Goal: Transaction & Acquisition: Purchase product/service

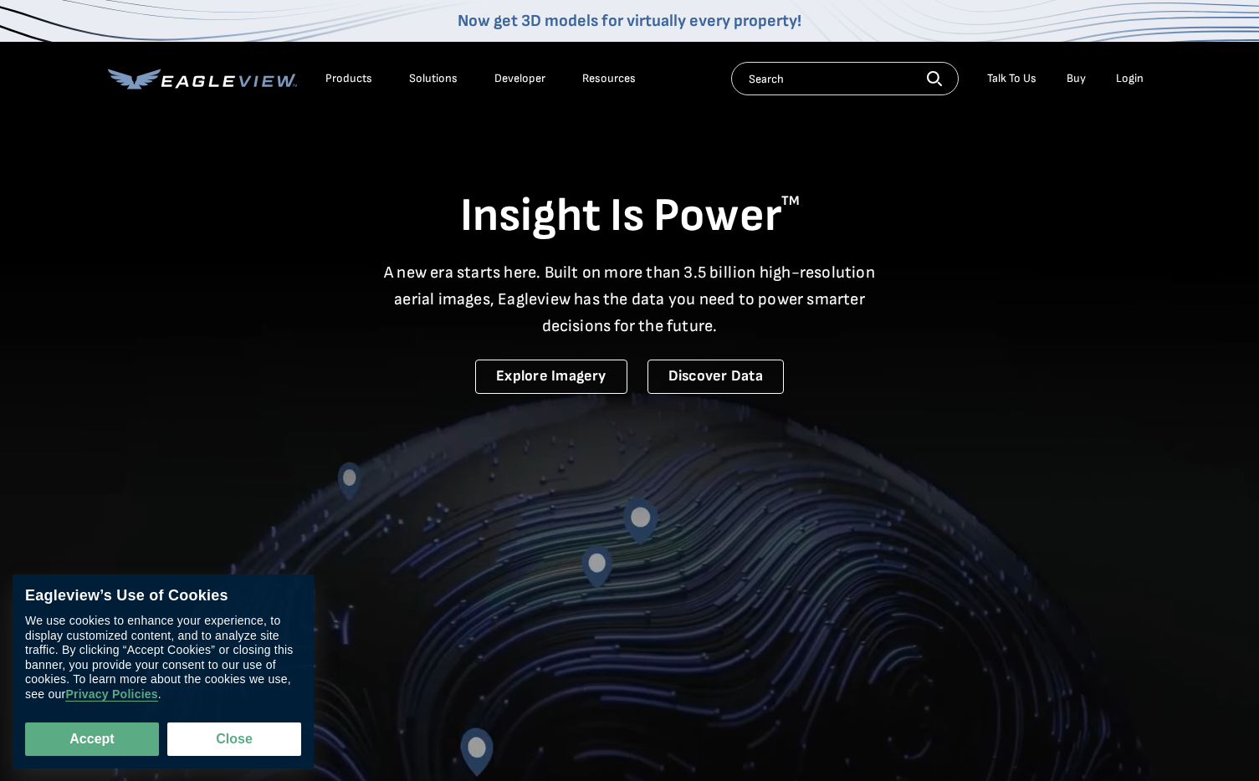
click at [422, 82] on div "Solutions" at bounding box center [433, 78] width 49 height 15
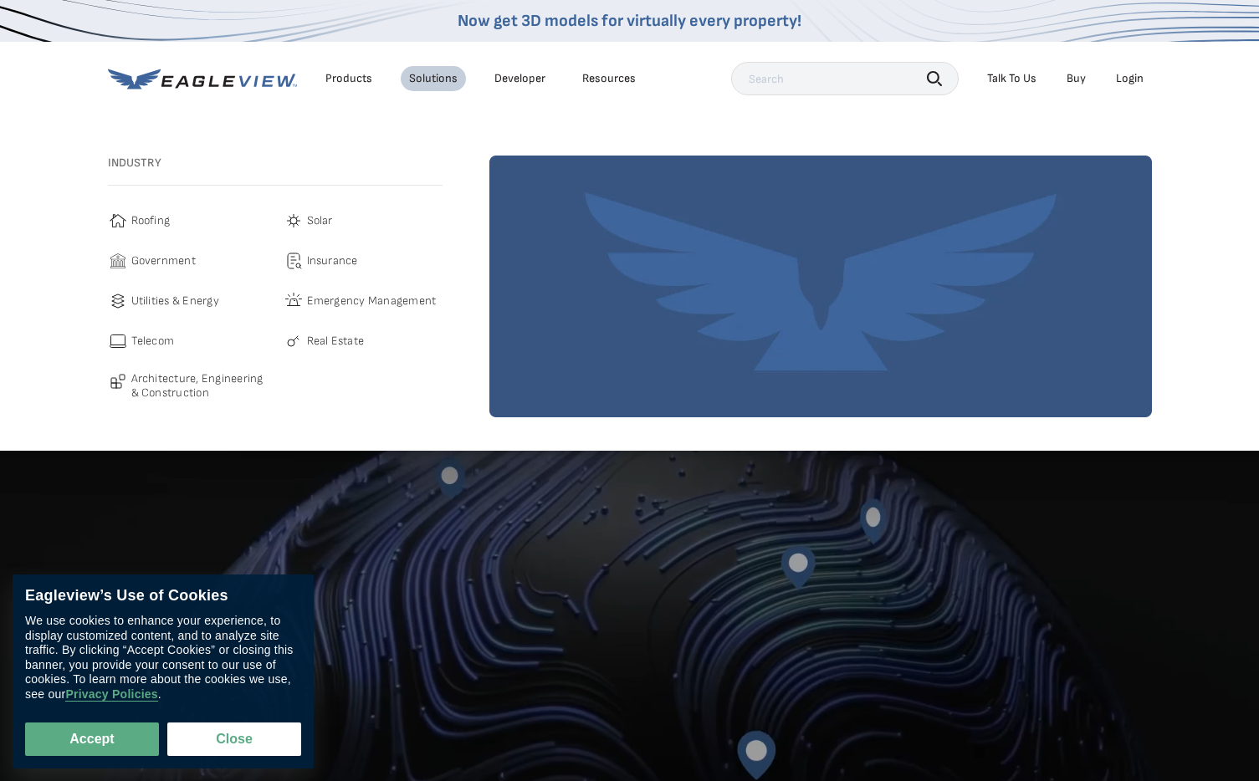
click at [347, 80] on div "Products" at bounding box center [348, 78] width 47 height 15
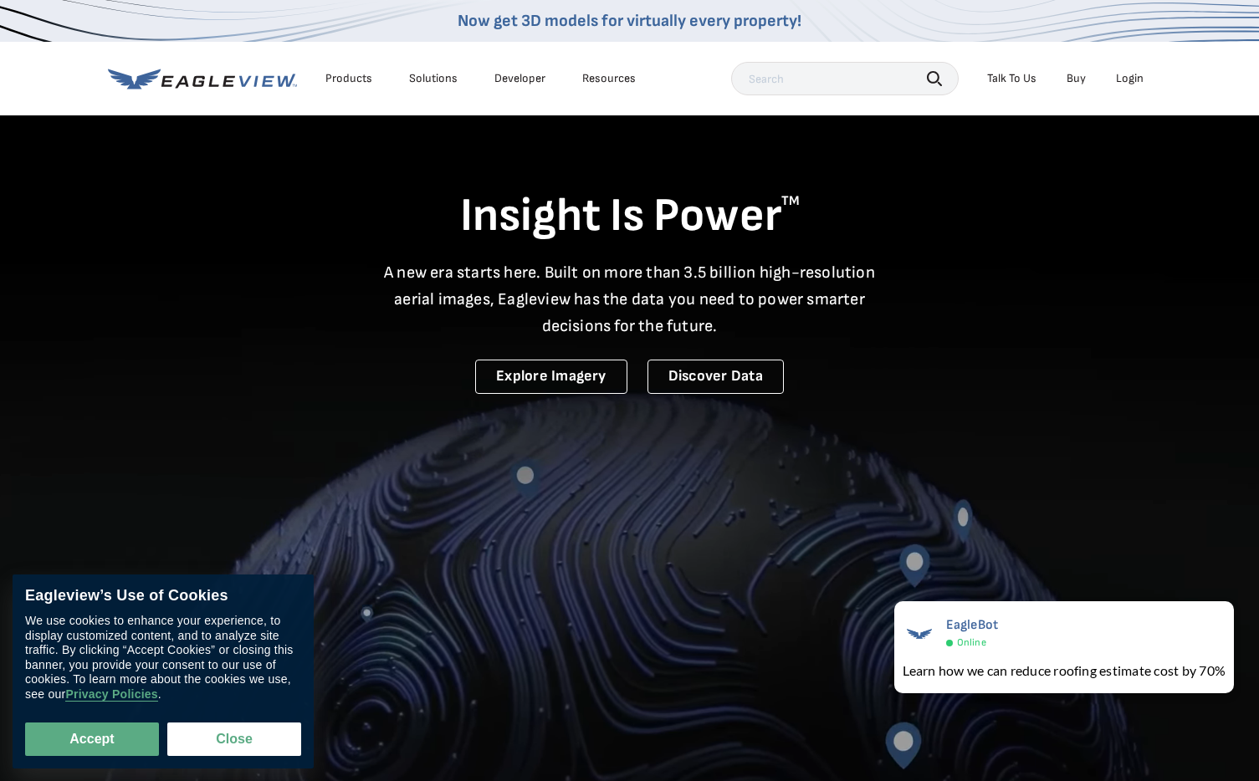
drag, startPoint x: 367, startPoint y: 274, endPoint x: 872, endPoint y: 545, distance: 573.0
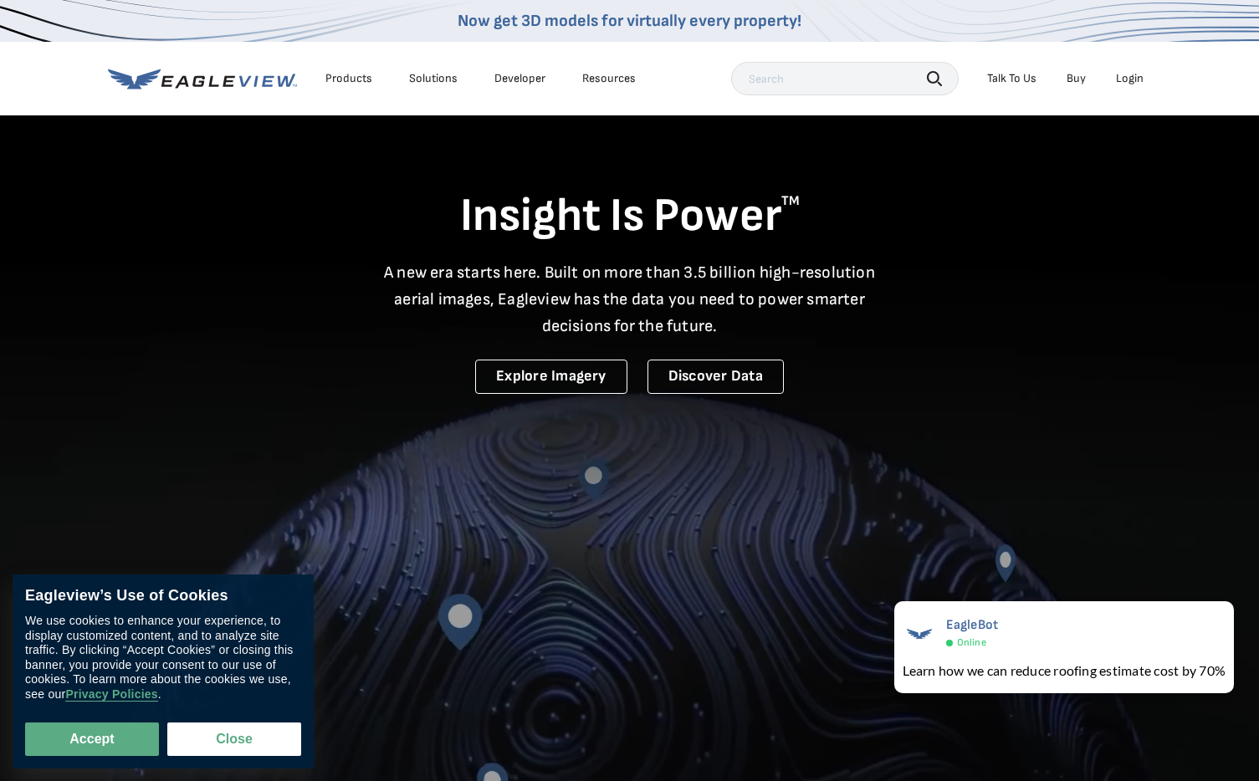
click at [838, 537] on section "Insight Is Power TM A new era starts here. Built on more than 3.5 billion high-…" at bounding box center [629, 435] width 1259 height 871
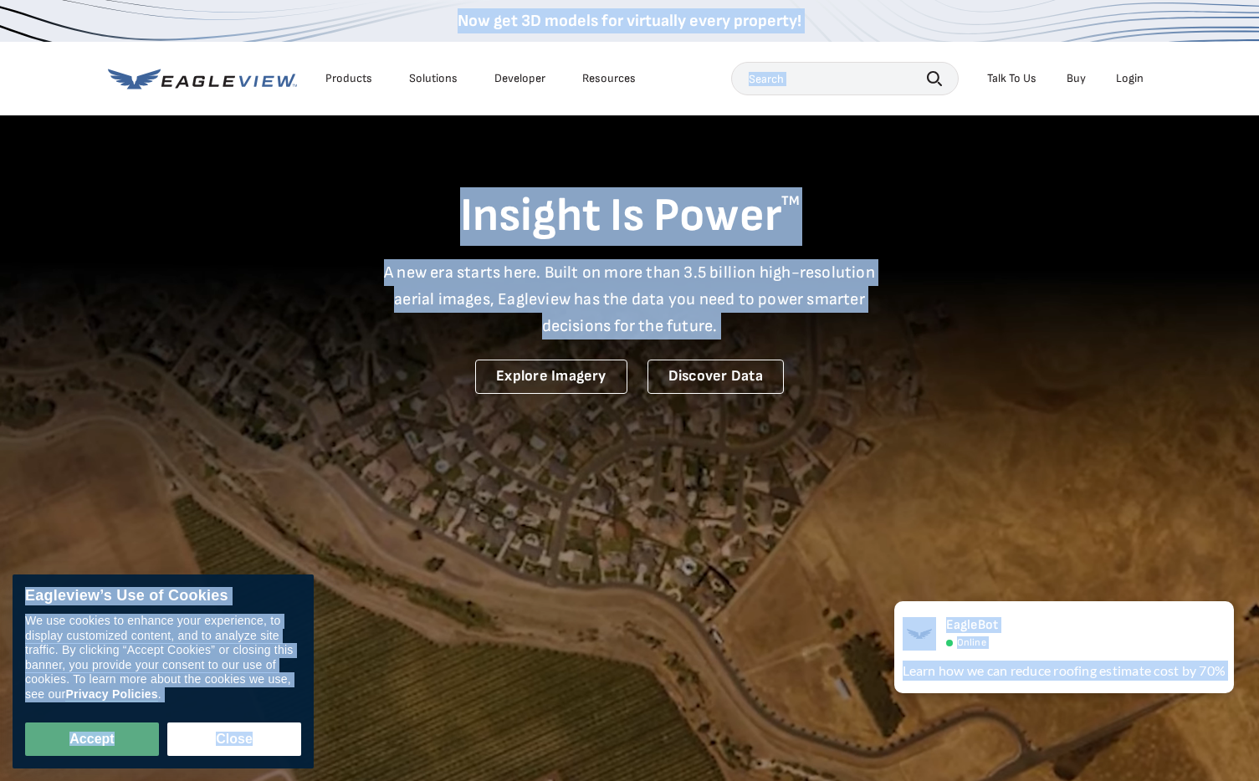
click at [852, 514] on video at bounding box center [629, 435] width 1259 height 871
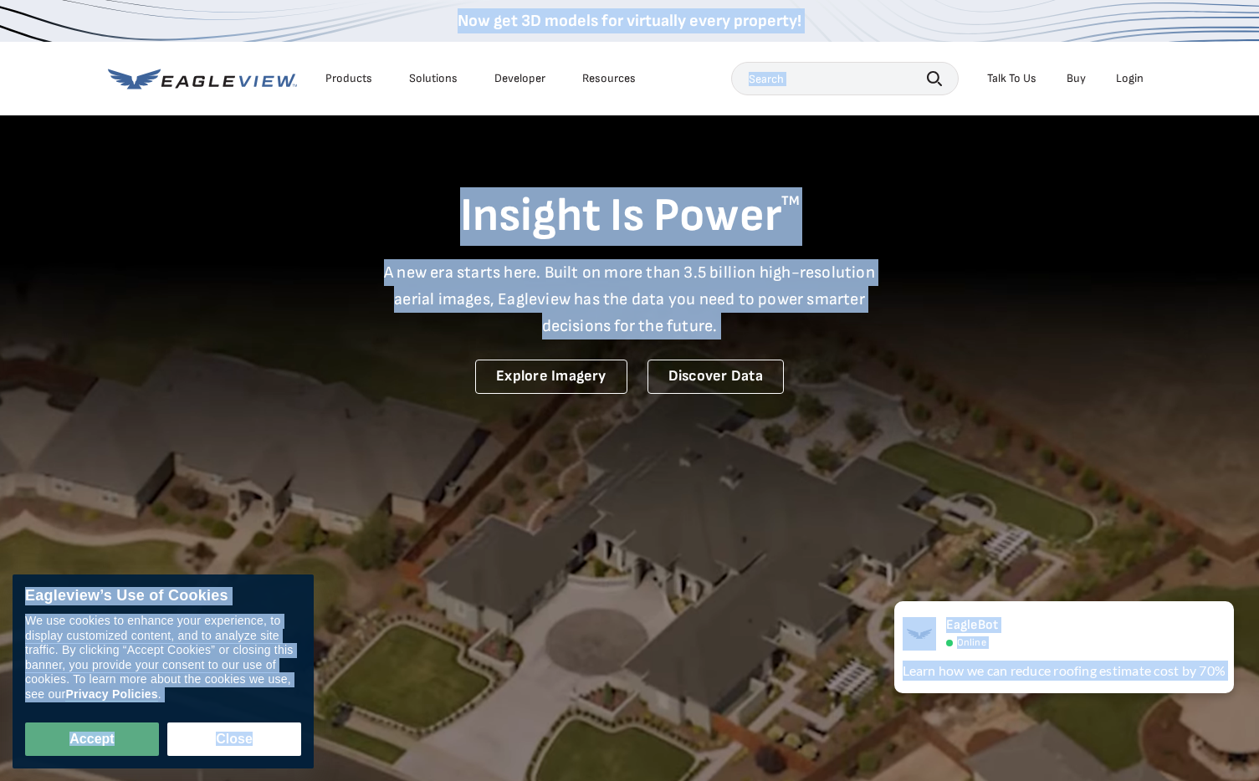
click at [1088, 535] on video at bounding box center [629, 435] width 1259 height 871
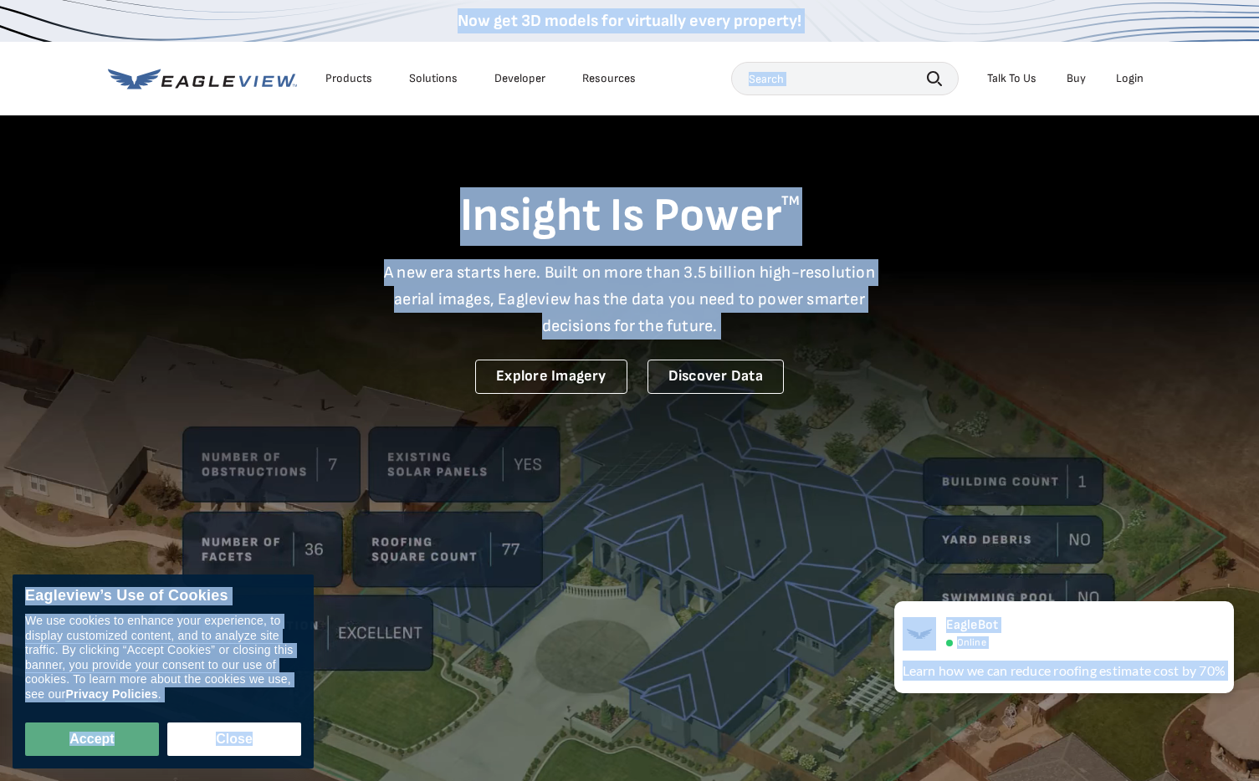
click at [949, 550] on video at bounding box center [629, 435] width 1259 height 871
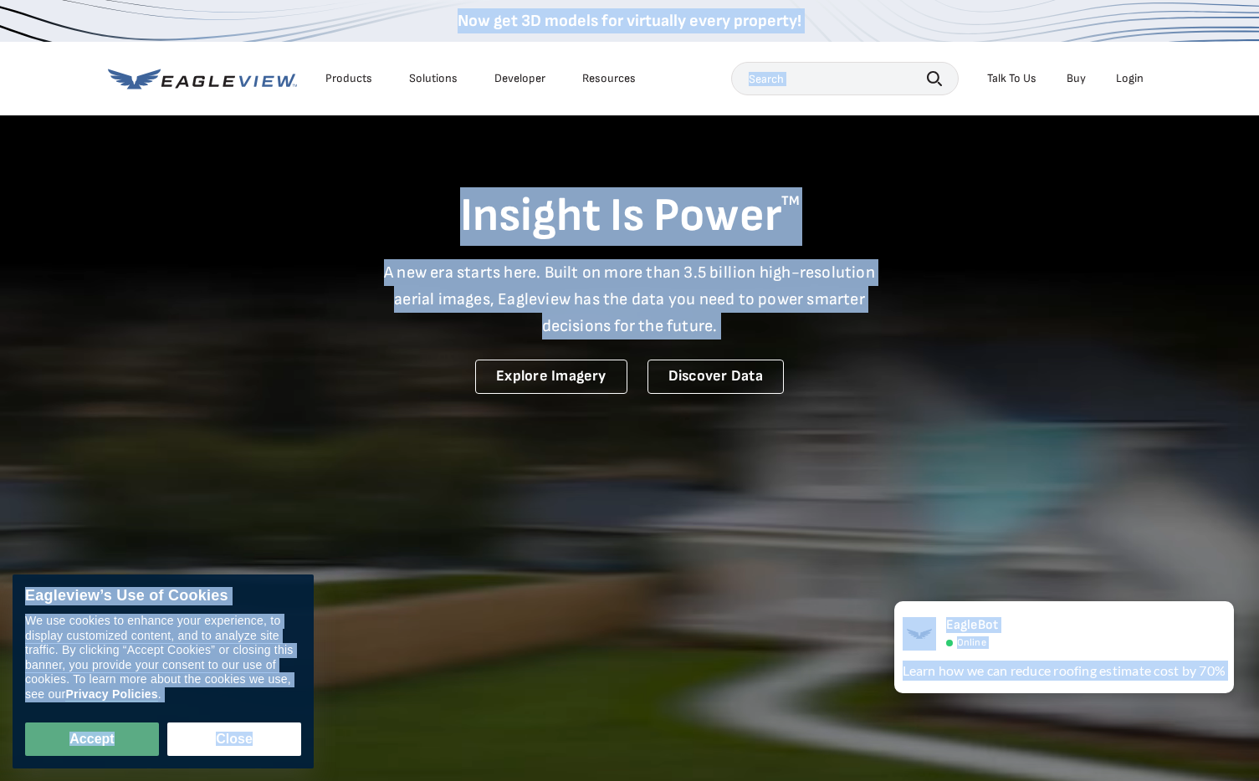
click at [1109, 540] on video at bounding box center [629, 435] width 1259 height 871
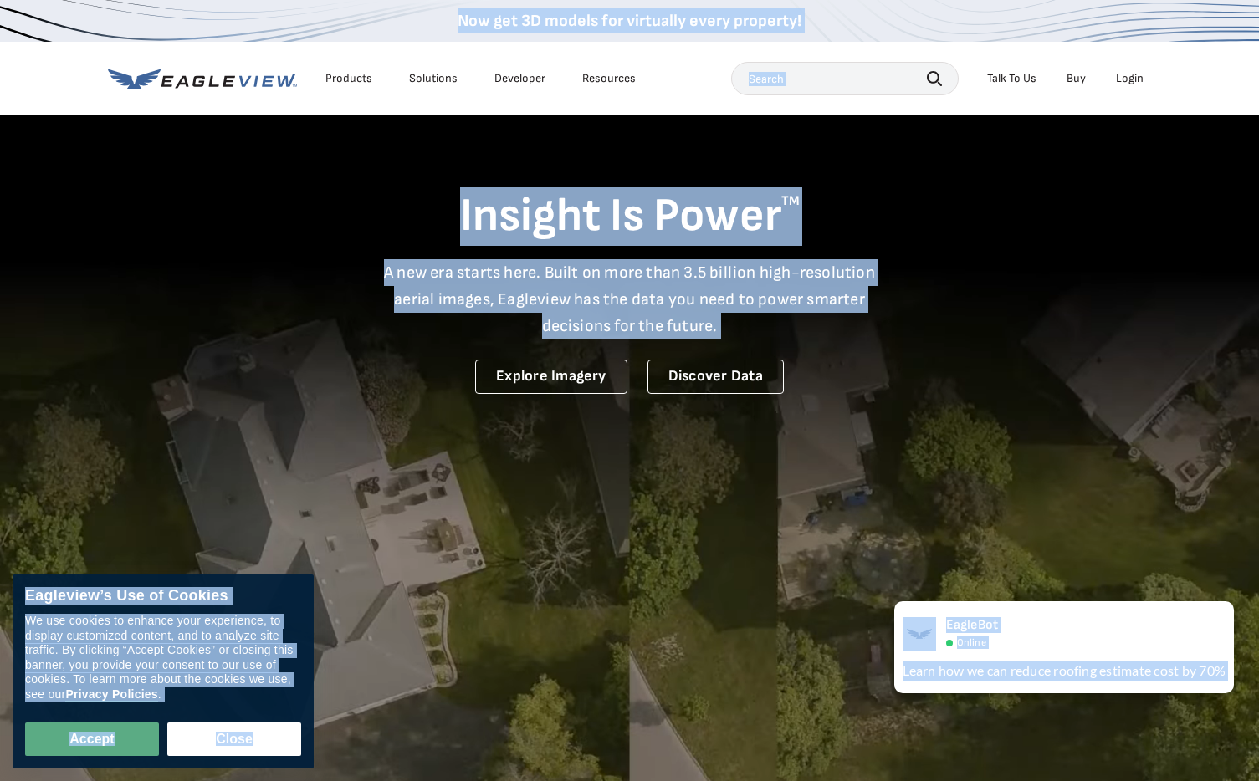
click at [672, 214] on h1 "Insight Is Power TM" at bounding box center [630, 216] width 1044 height 59
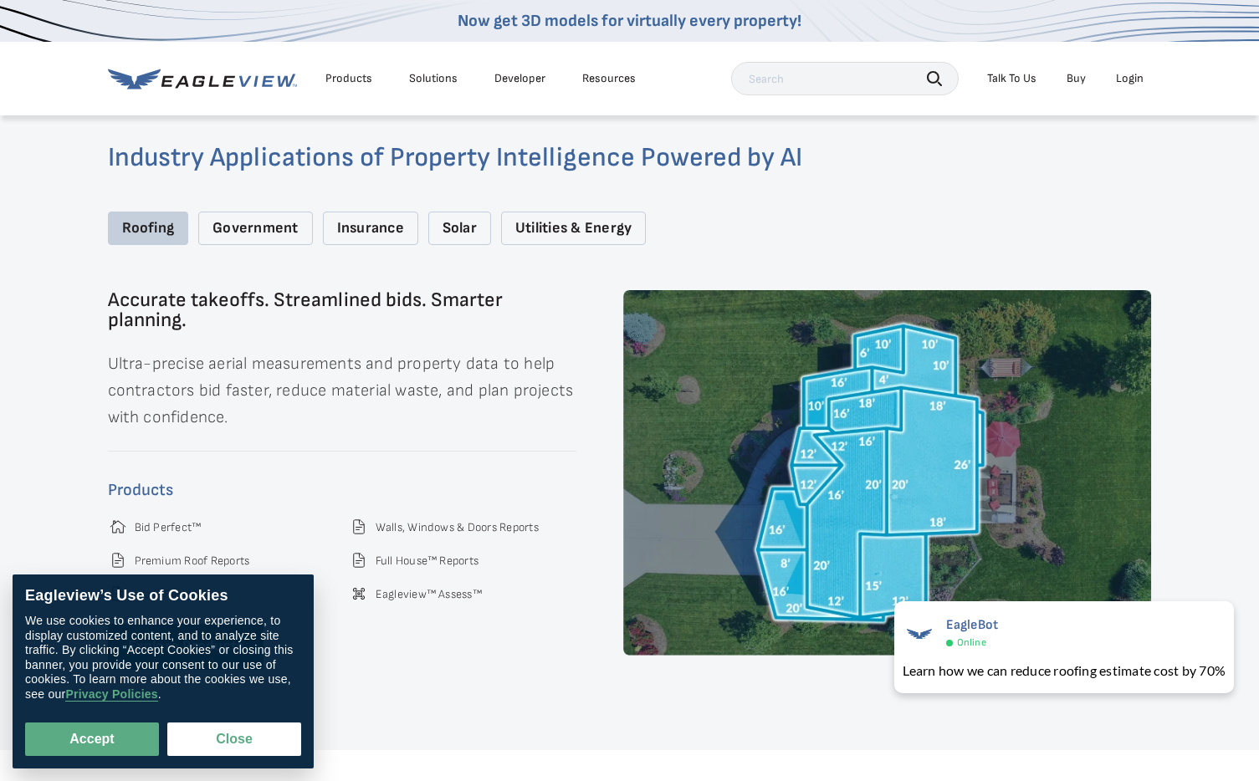
scroll to position [2217, 0]
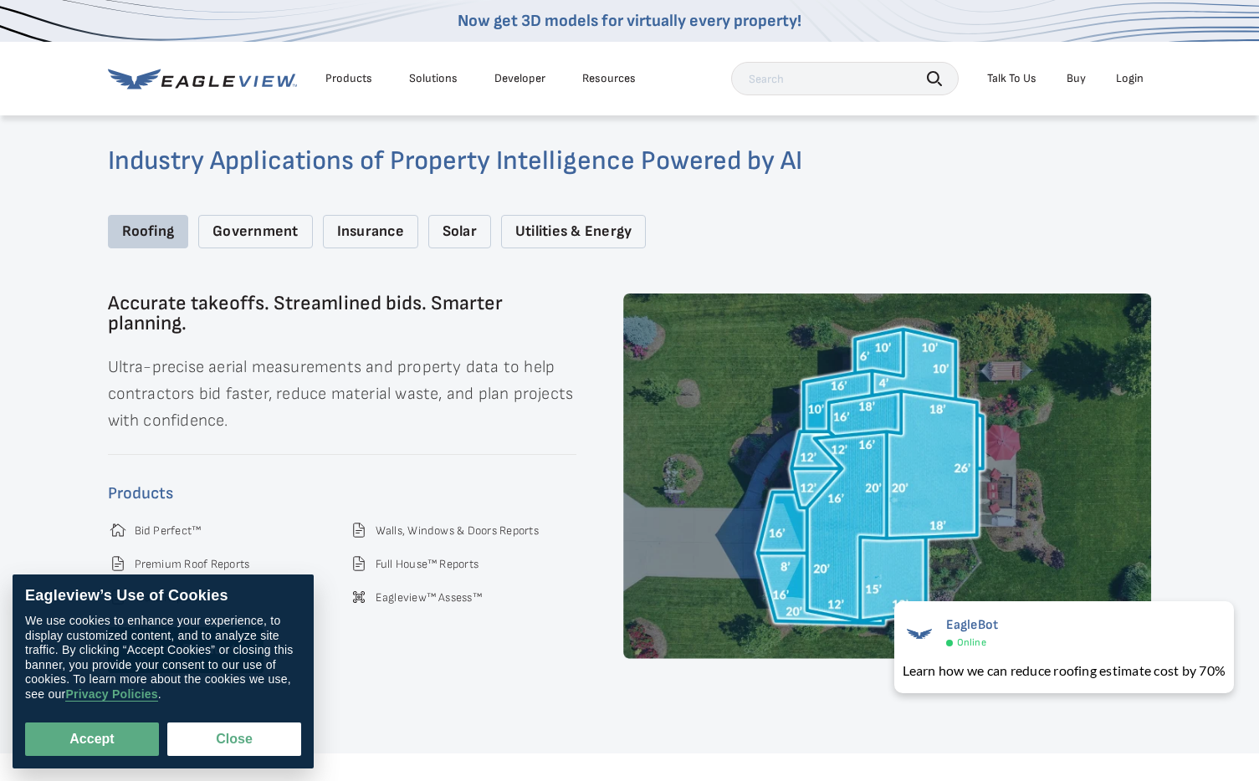
click at [271, 218] on div "Government" at bounding box center [255, 232] width 114 height 34
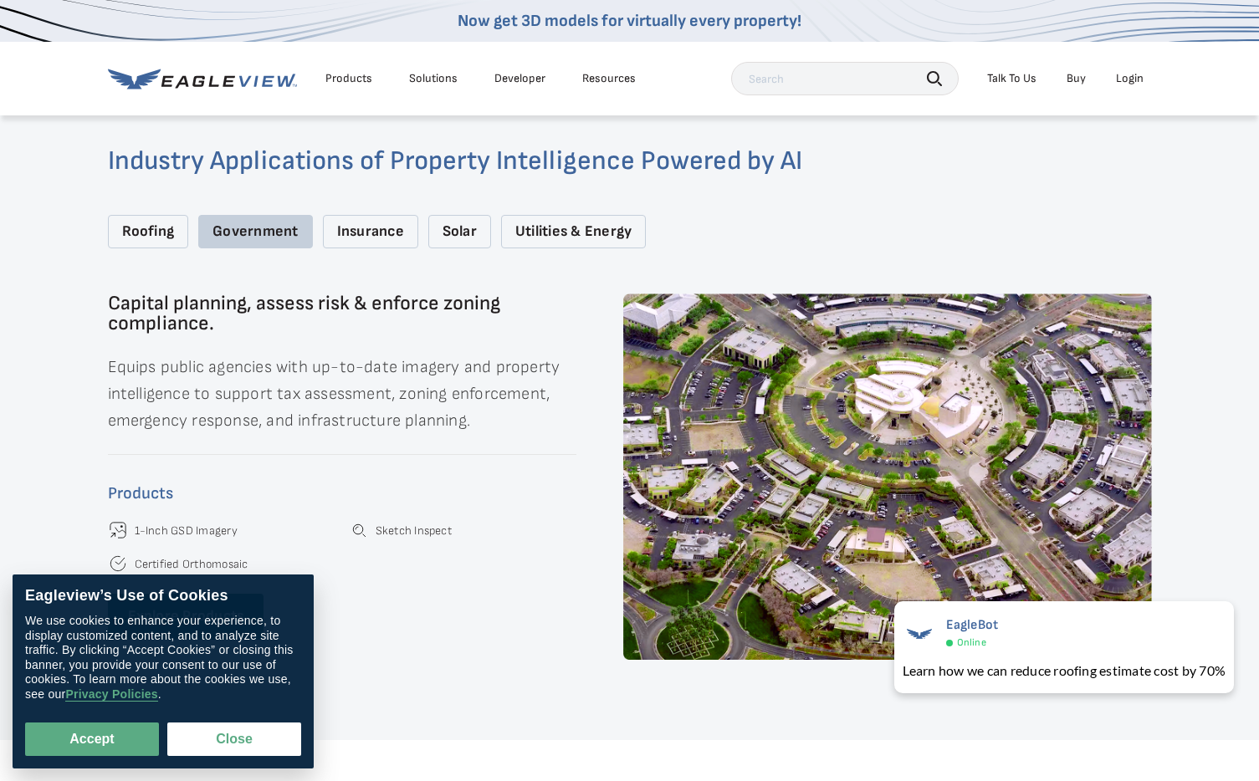
click at [372, 220] on div "Insurance" at bounding box center [370, 232] width 95 height 34
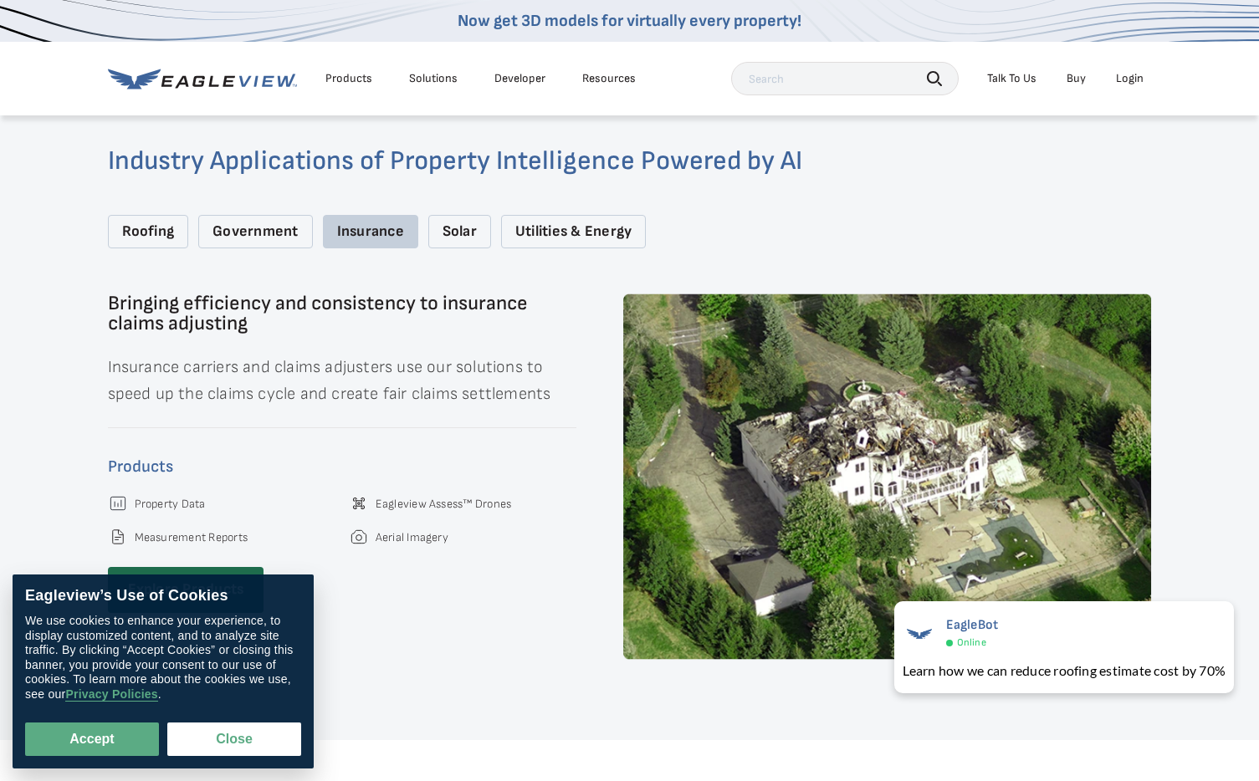
click at [470, 215] on div "Solar" at bounding box center [459, 232] width 63 height 34
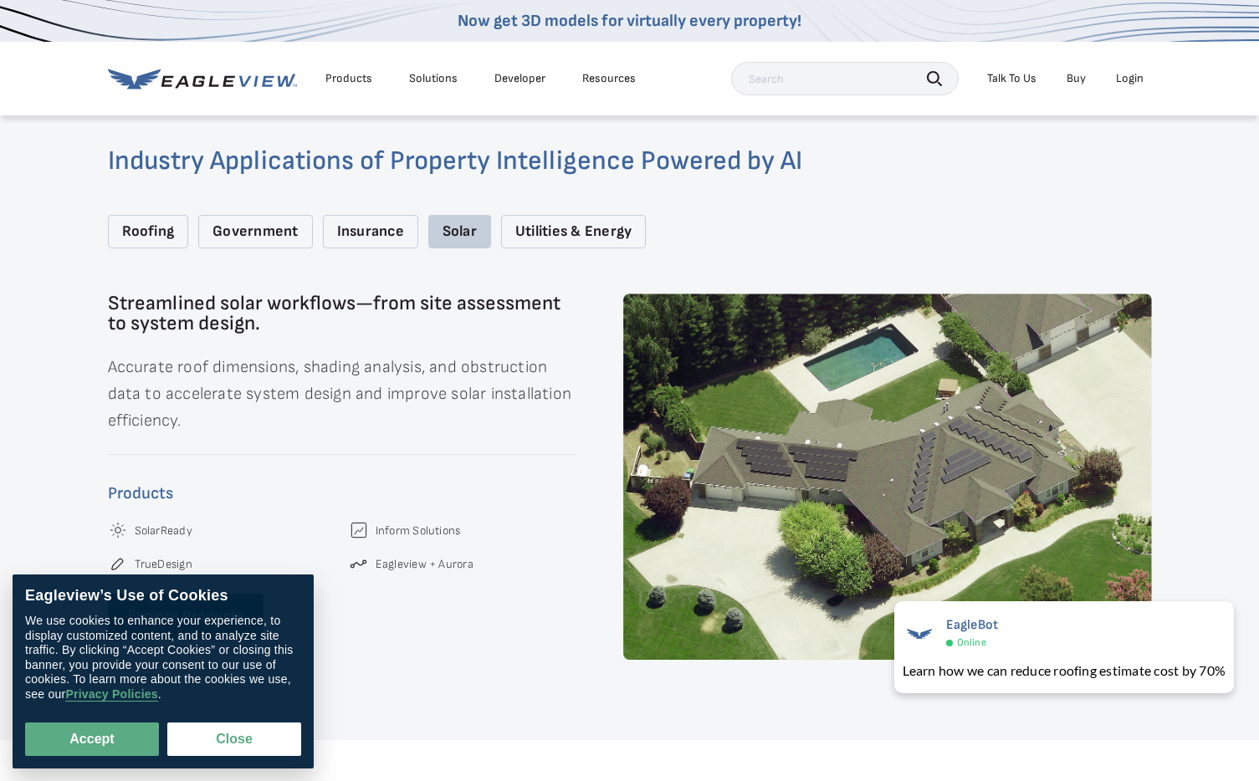
click at [581, 218] on div "Utilities & Energy" at bounding box center [573, 232] width 145 height 34
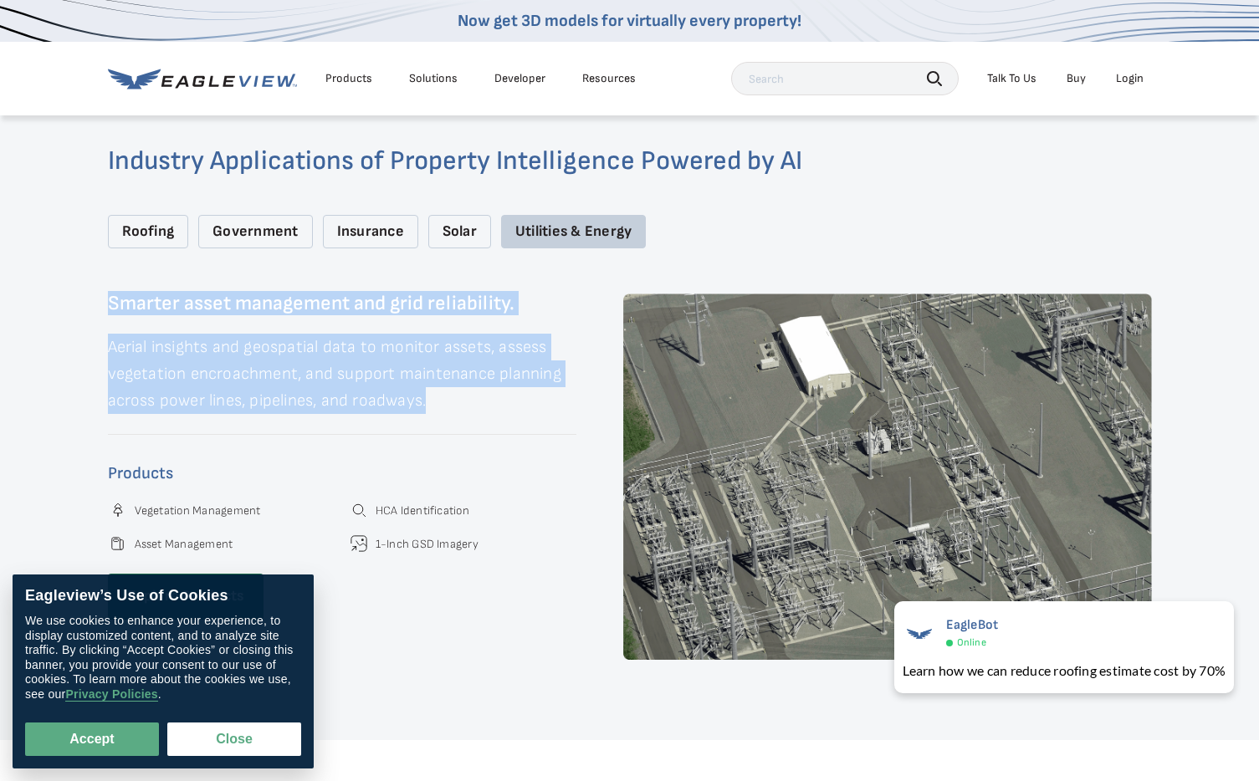
drag, startPoint x: 70, startPoint y: 271, endPoint x: 528, endPoint y: 414, distance: 479.4
click at [528, 414] on div "Industry Applications of Property Intelligence Powered by AI Roofing Government…" at bounding box center [629, 404] width 1259 height 673
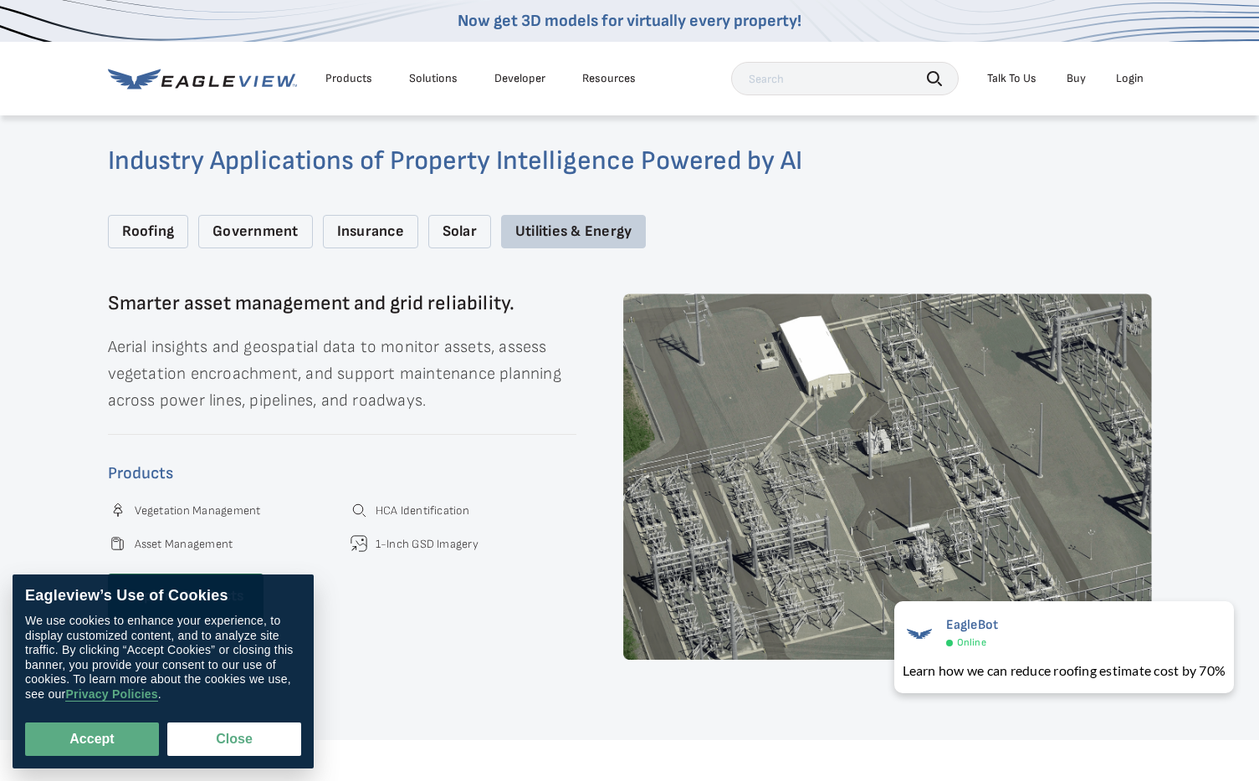
click at [528, 414] on div "Smarter asset management and grid reliability. Aerial insights and geospatial d…" at bounding box center [342, 477] width 468 height 366
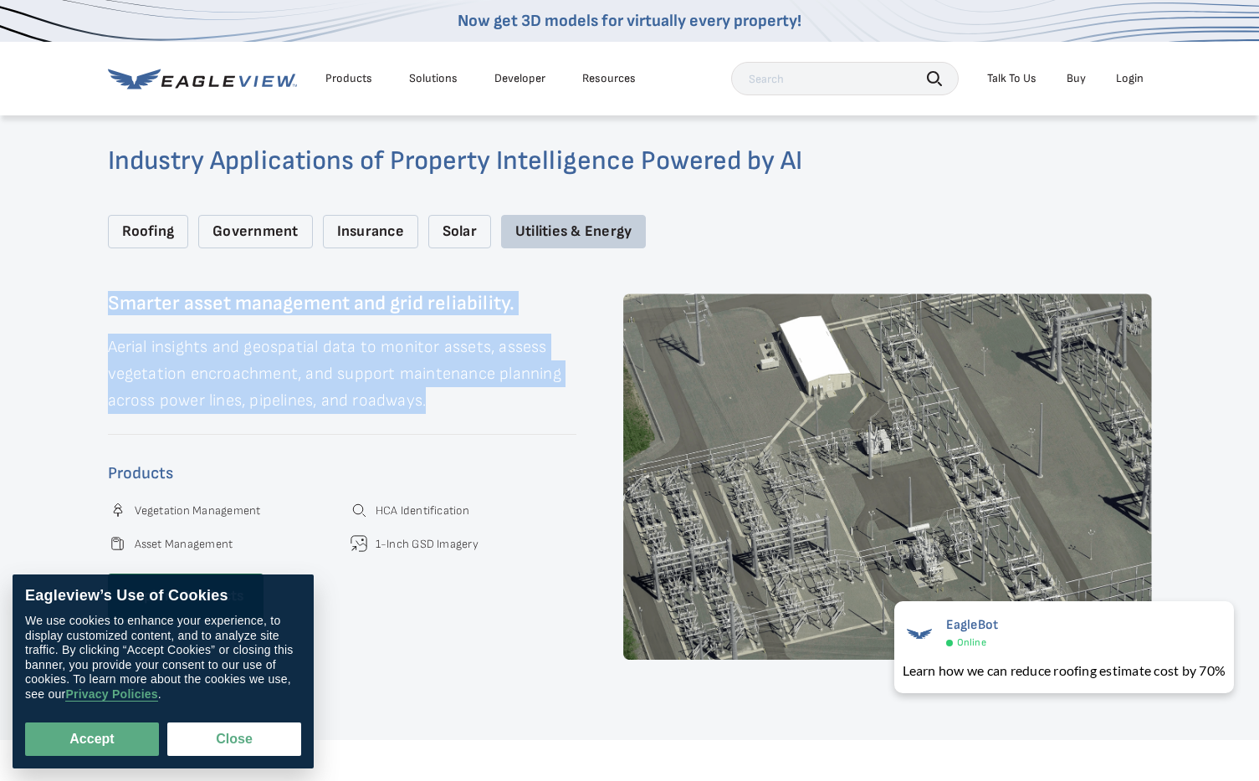
drag, startPoint x: 531, startPoint y: 419, endPoint x: 93, endPoint y: 288, distance: 457.6
click at [94, 288] on div "Industry Applications of Property Intelligence Powered by AI Roofing Government…" at bounding box center [629, 404] width 1259 height 673
click at [93, 288] on div "Industry Applications of Property Intelligence Powered by AI Roofing Government…" at bounding box center [629, 404] width 1259 height 673
drag, startPoint x: 93, startPoint y: 288, endPoint x: 473, endPoint y: 408, distance: 398.4
click at [473, 408] on div "Industry Applications of Property Intelligence Powered by AI Roofing Government…" at bounding box center [629, 404] width 1259 height 673
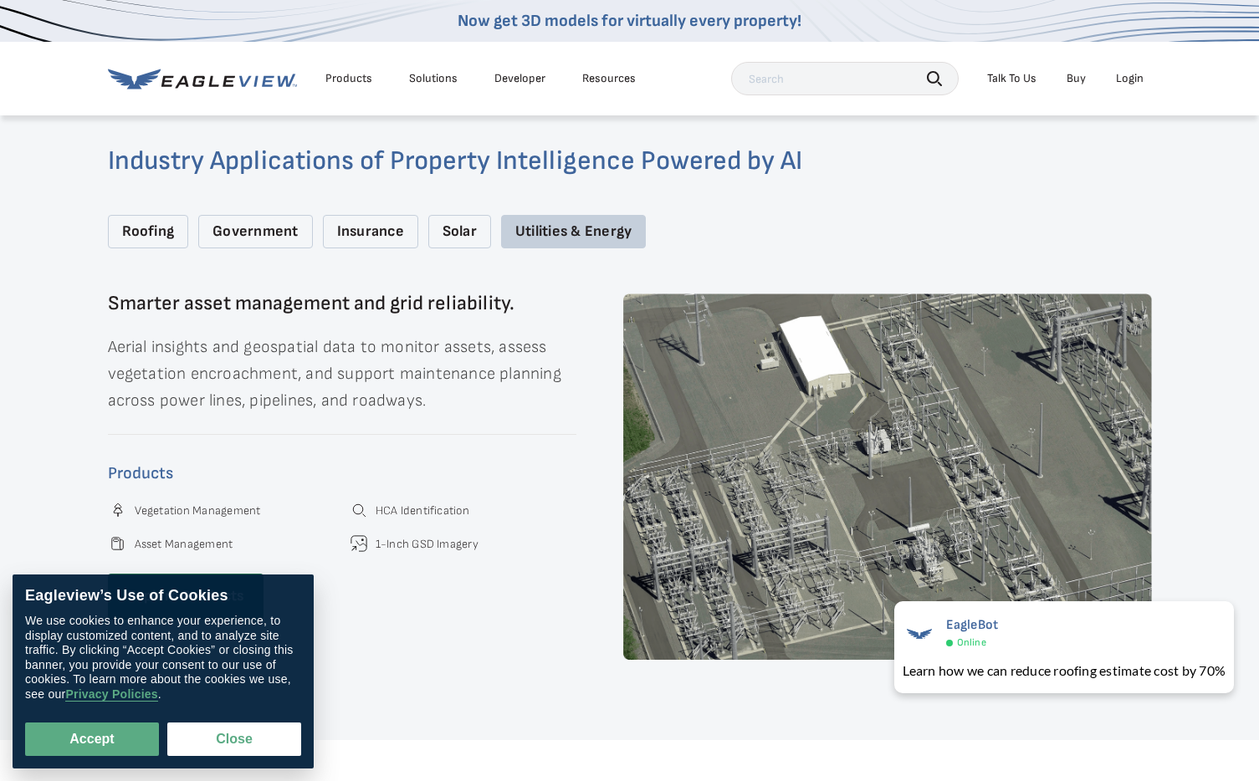
click at [298, 216] on div "Government" at bounding box center [255, 232] width 114 height 34
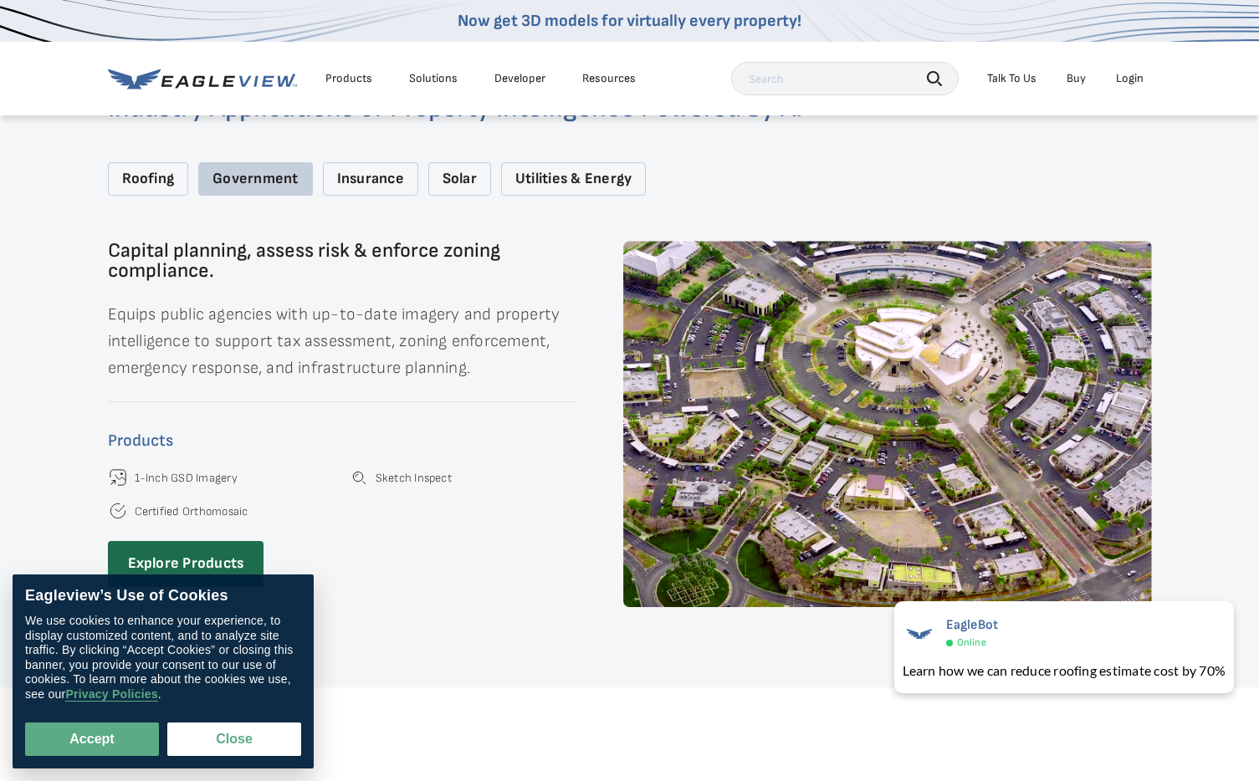
scroll to position [2228, 0]
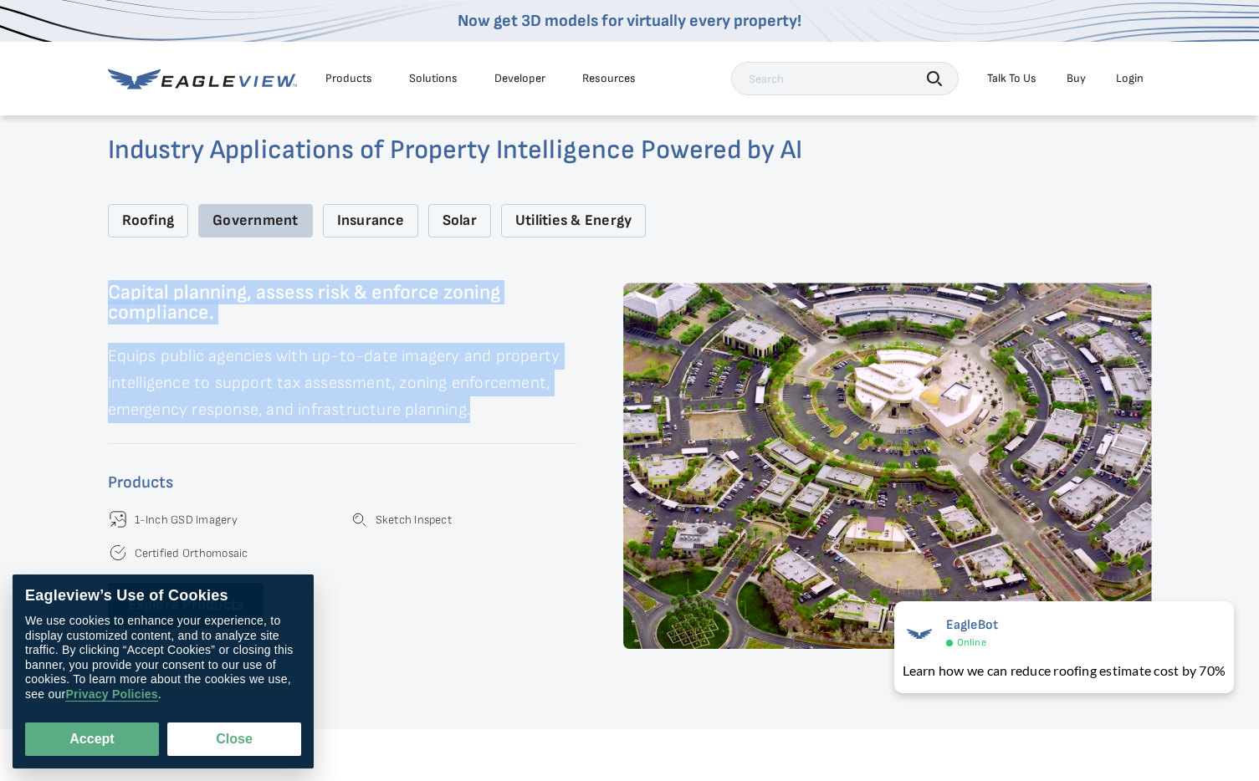
drag, startPoint x: 558, startPoint y: 429, endPoint x: 67, endPoint y: 237, distance: 527.4
click at [67, 237] on div "Industry Applications of Property Intelligence Powered by AI Roofing Government…" at bounding box center [629, 393] width 1259 height 673
click at [72, 262] on div "Industry Applications of Property Intelligence Powered by AI Roofing Government…" at bounding box center [629, 393] width 1259 height 673
drag, startPoint x: 77, startPoint y: 264, endPoint x: 602, endPoint y: 412, distance: 545.8
click at [611, 417] on div "Industry Applications of Property Intelligence Powered by AI Roofing Government…" at bounding box center [629, 393] width 1259 height 673
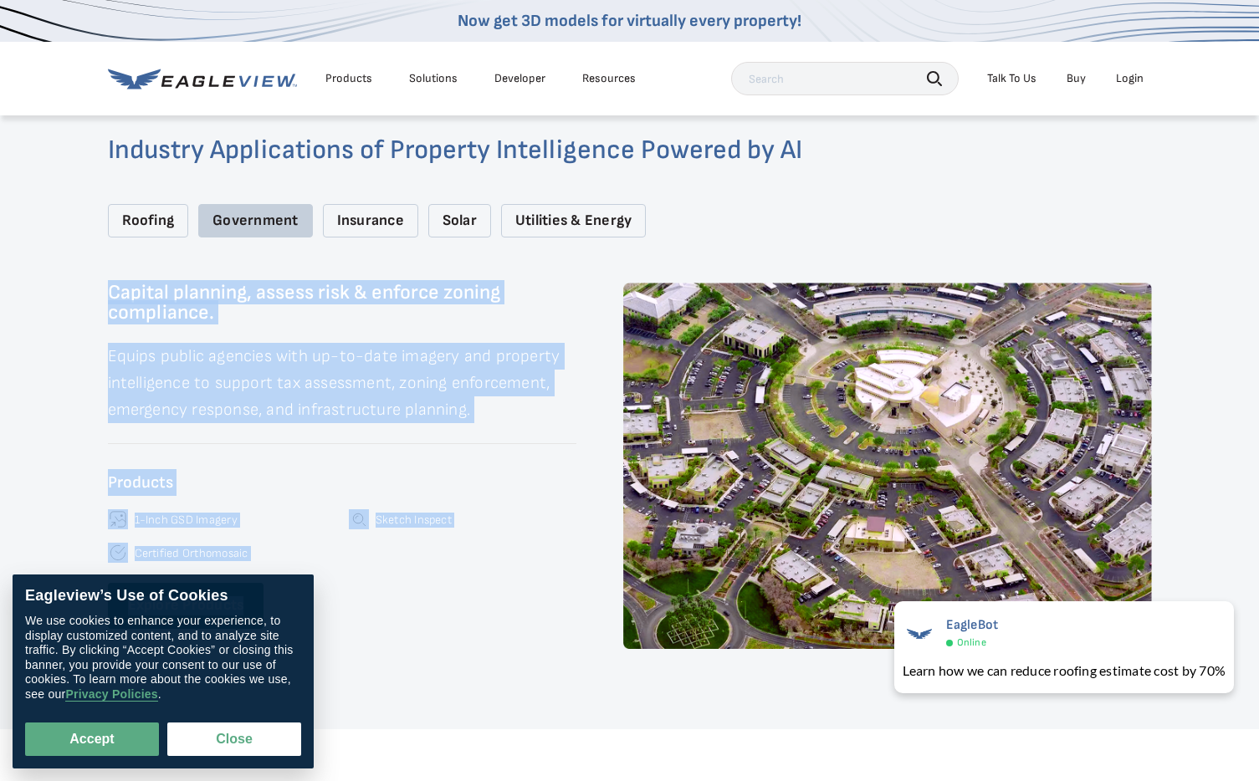
click at [603, 411] on div "Capital planning, assess risk & enforce zoning compliance. Equips public agenci…" at bounding box center [630, 466] width 1044 height 366
click at [538, 406] on p "Equips public agencies with up-to-date imagery and property intelligence to sup…" at bounding box center [342, 383] width 468 height 80
click at [529, 405] on p "Equips public agencies with up-to-date imagery and property intelligence to sup…" at bounding box center [342, 383] width 468 height 80
click at [582, 405] on div "Capital planning, assess risk & enforce zoning compliance. Equips public agenci…" at bounding box center [630, 466] width 1044 height 366
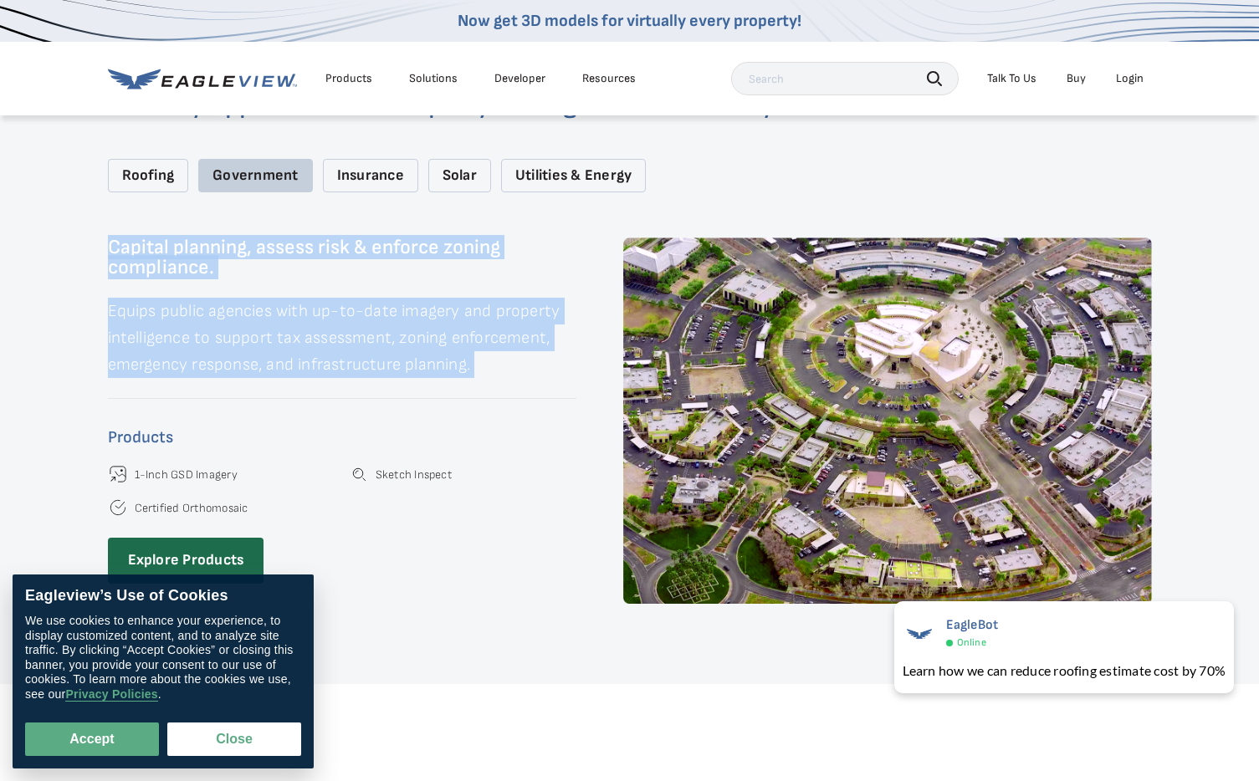
scroll to position [2280, 0]
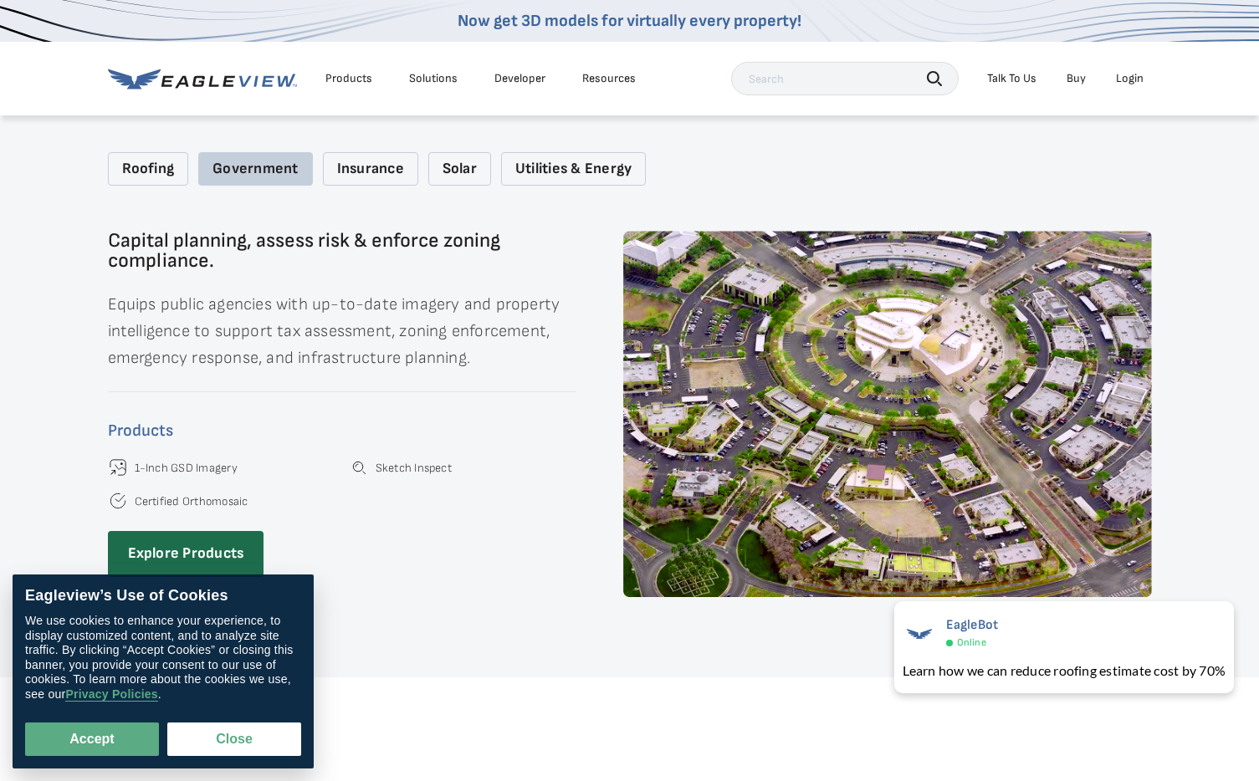
drag, startPoint x: 524, startPoint y: 389, endPoint x: 547, endPoint y: 228, distance: 162.2
click at [525, 389] on div "Capital planning, assess risk & enforce zoning compliance. Equips public agenci…" at bounding box center [342, 414] width 468 height 366
click at [1082, 72] on link "Buy" at bounding box center [1076, 78] width 19 height 15
click at [342, 258] on div "Capital planning, assess risk & enforce zoning compliance. Equips public agenci…" at bounding box center [342, 414] width 468 height 366
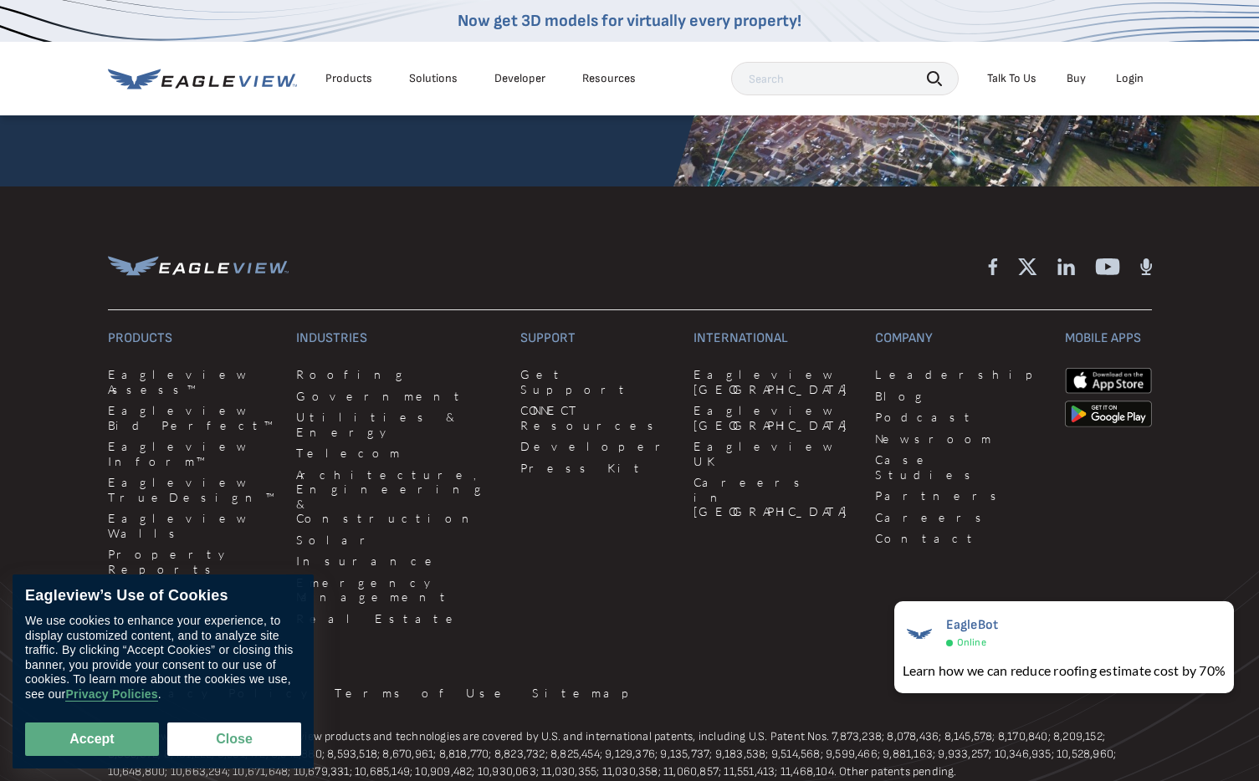
scroll to position [4347, 0]
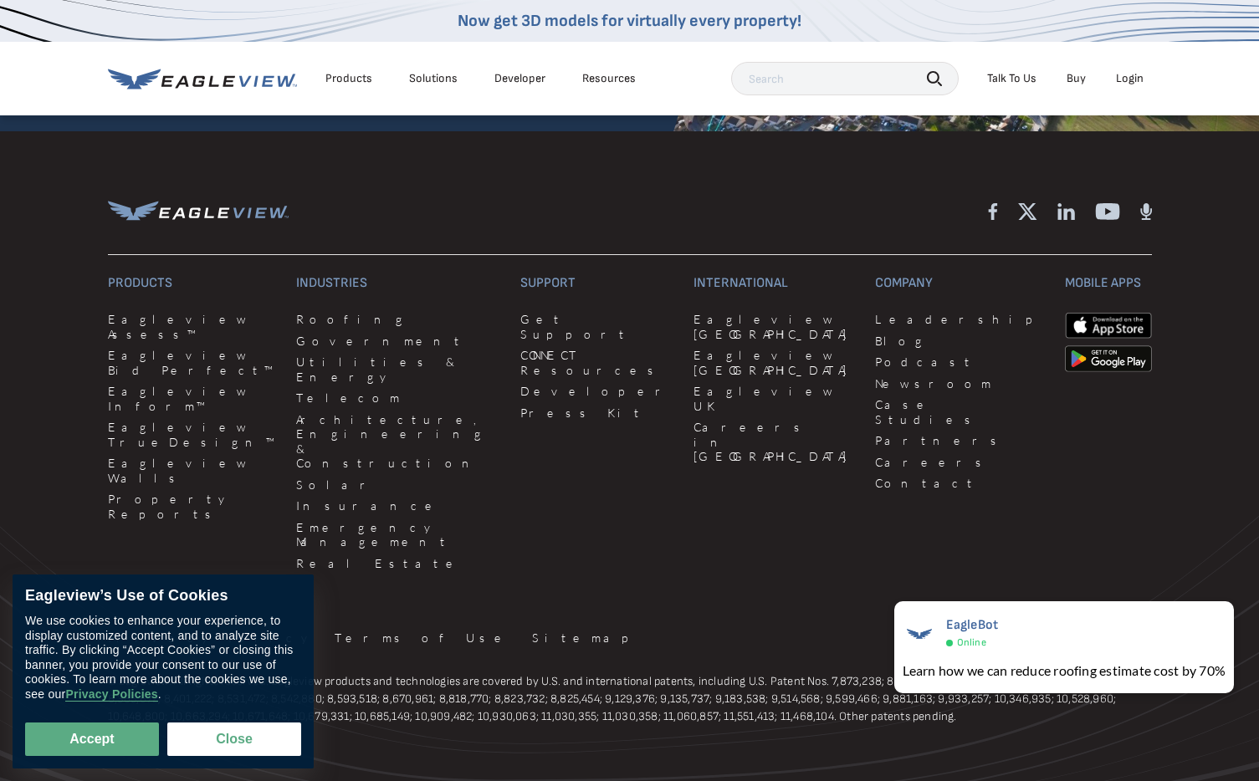
click at [776, 448] on div "International Eagleview [GEOGRAPHIC_DATA] [GEOGRAPHIC_DATA] [GEOGRAPHIC_DATA] […" at bounding box center [773, 426] width 161 height 302
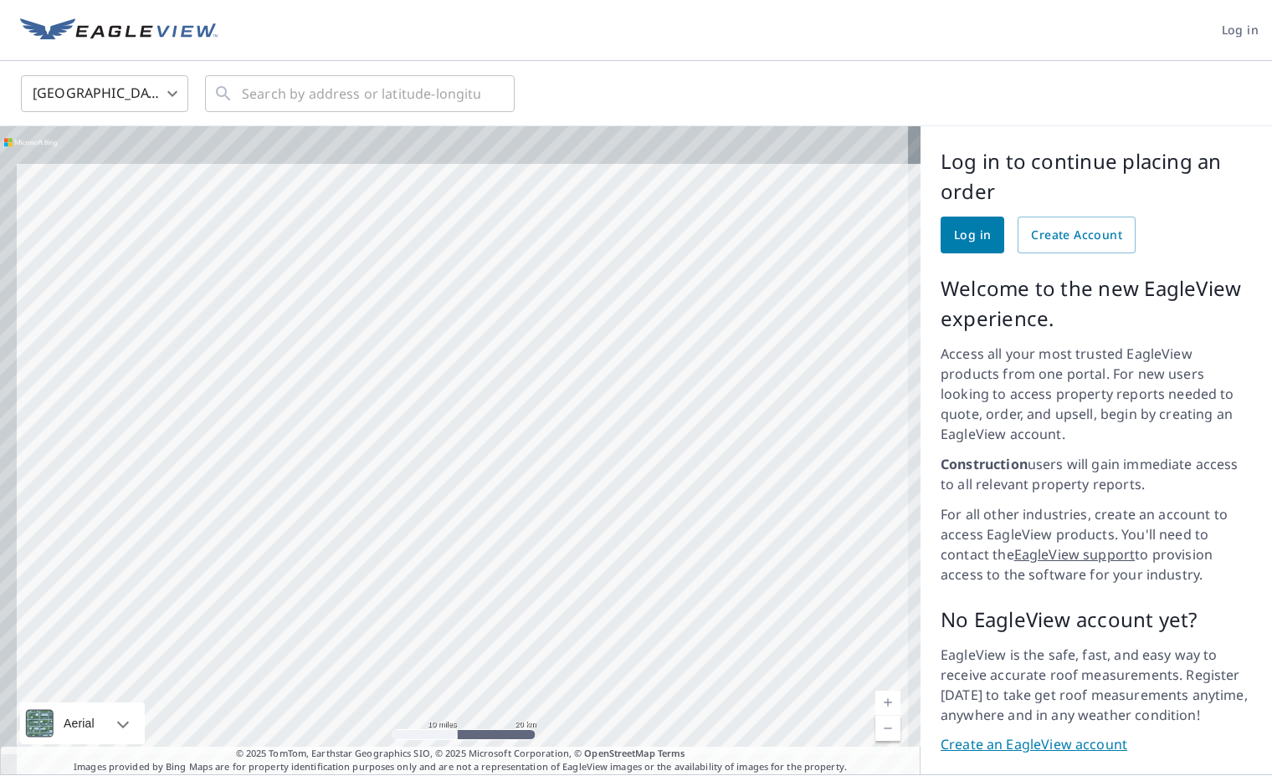
drag, startPoint x: 444, startPoint y: 304, endPoint x: 658, endPoint y: 457, distance: 262.6
click at [663, 478] on div at bounding box center [460, 450] width 920 height 648
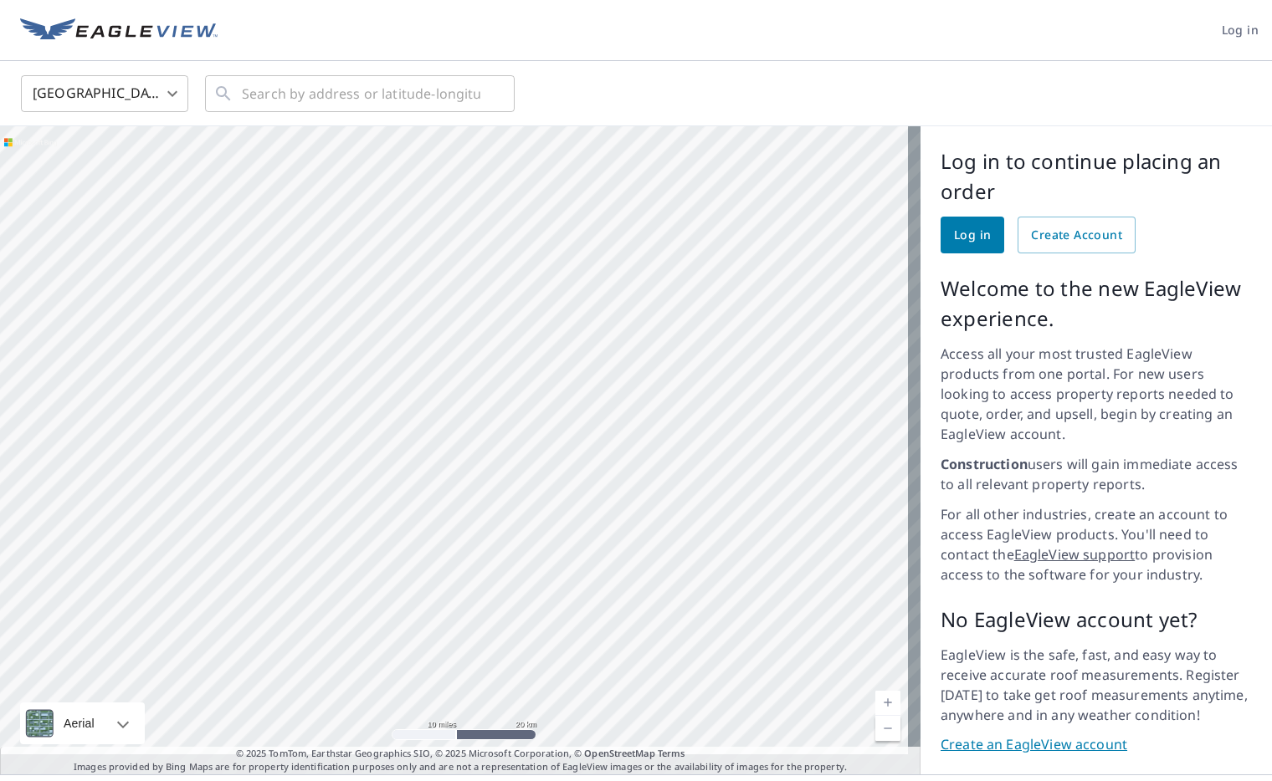
click at [498, 285] on div at bounding box center [460, 450] width 920 height 648
click at [553, 325] on div at bounding box center [460, 450] width 920 height 648
drag, startPoint x: 197, startPoint y: 379, endPoint x: 750, endPoint y: 431, distance: 556.2
click at [754, 432] on div at bounding box center [460, 450] width 920 height 648
drag, startPoint x: 395, startPoint y: 407, endPoint x: 489, endPoint y: 370, distance: 101.0
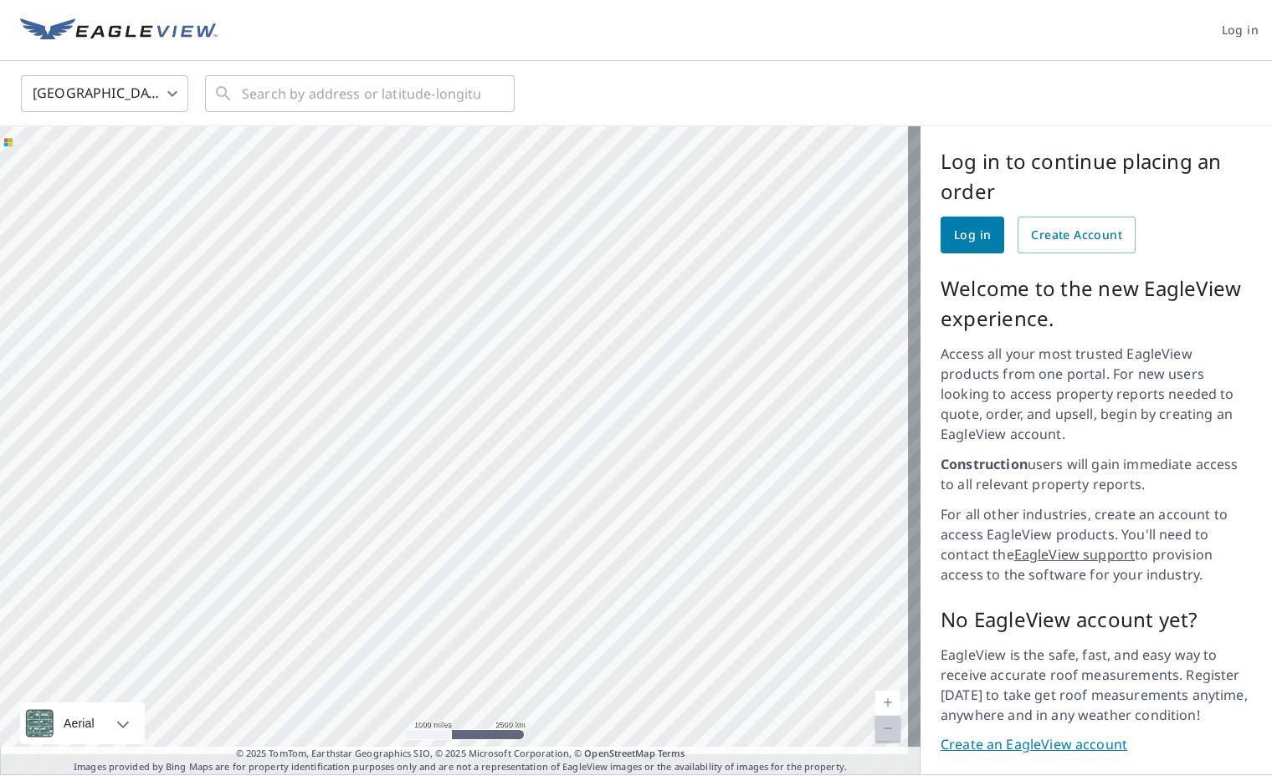
click at [507, 372] on div at bounding box center [460, 450] width 920 height 648
click at [296, 407] on div at bounding box center [460, 450] width 920 height 648
click at [270, 412] on div at bounding box center [460, 450] width 920 height 648
click at [276, 384] on div at bounding box center [460, 450] width 920 height 648
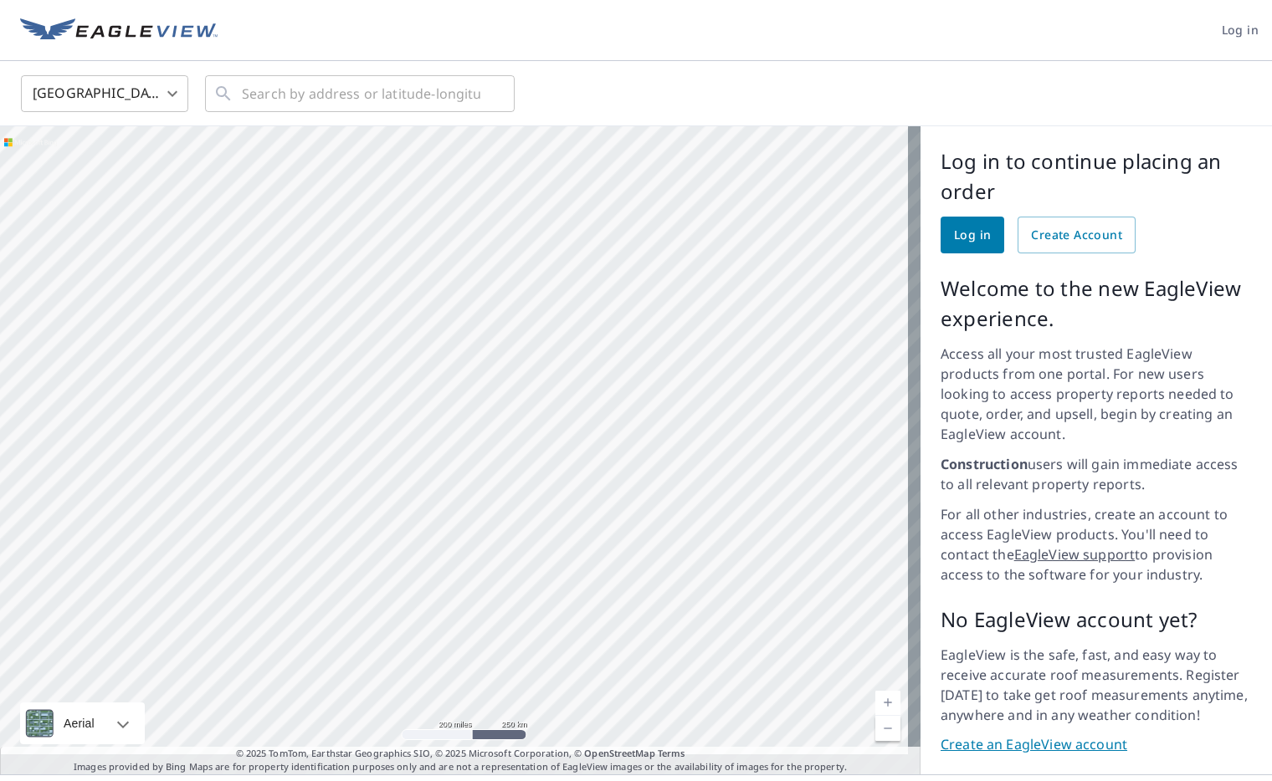
click at [276, 385] on div at bounding box center [460, 450] width 920 height 648
